Goal: Task Accomplishment & Management: Manage account settings

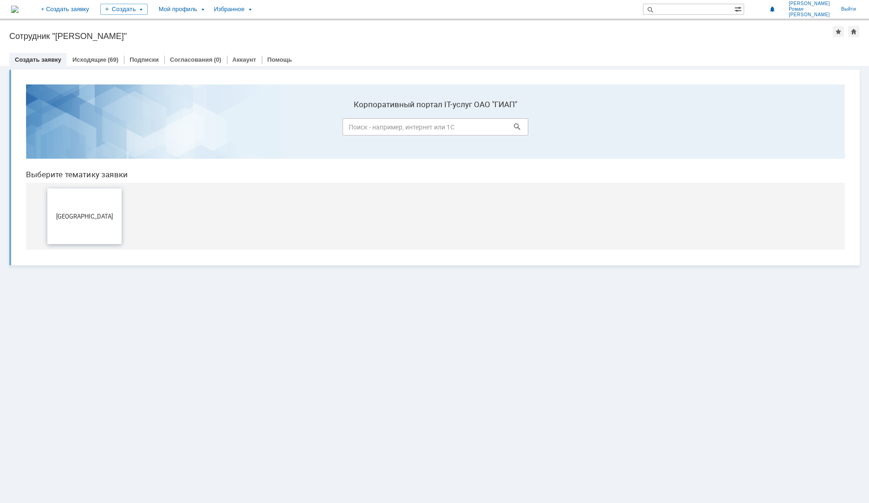
click at [81, 211] on button "[GEOGRAPHIC_DATA]" at bounding box center [84, 216] width 74 height 56
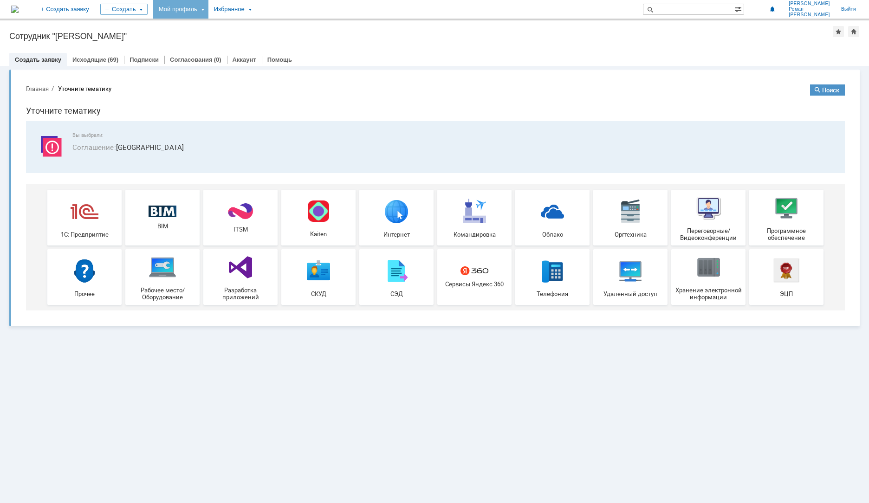
click at [208, 7] on div "Мой профиль" at bounding box center [180, 9] width 55 height 19
click at [267, 45] on link "Мои заявки" at bounding box center [264, 42] width 71 height 11
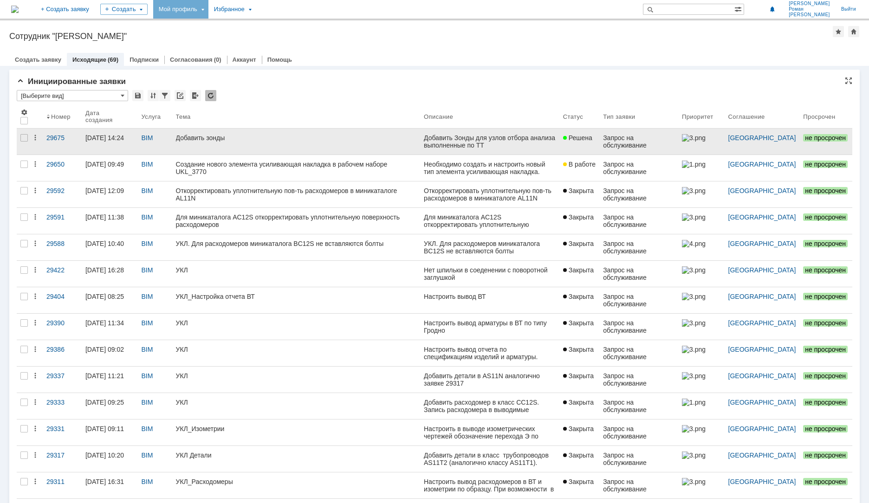
click at [197, 140] on div "Добавить зонды" at bounding box center [296, 137] width 241 height 7
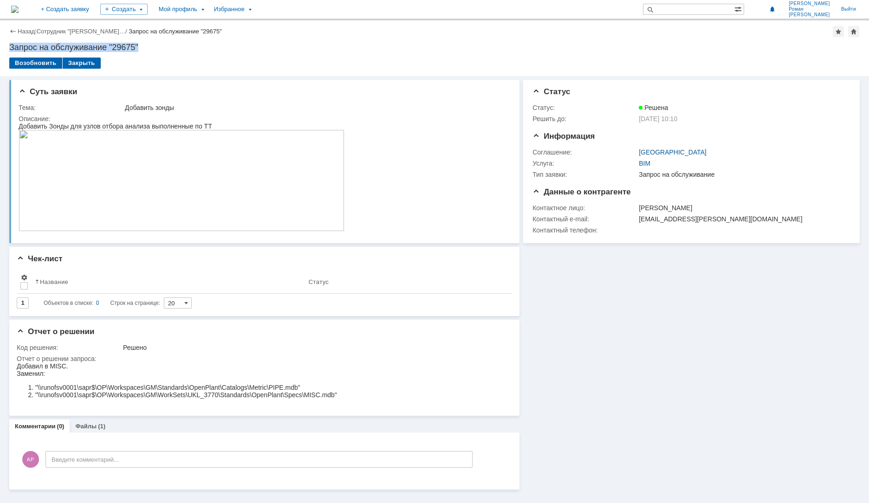
drag, startPoint x: 40, startPoint y: 47, endPoint x: 142, endPoint y: 41, distance: 101.3
click at [142, 41] on div "Назад | Сотрудник "Анохин Роман Вадимо… / Запрос на обслуживание "29675" Запрос…" at bounding box center [434, 48] width 869 height 56
copy div "Запрос на обслуживание "29675""
